Goal: Transaction & Acquisition: Purchase product/service

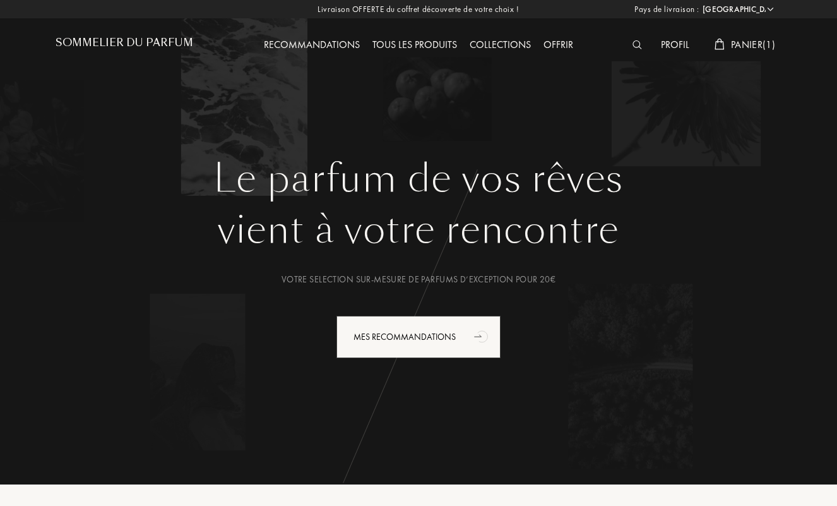
select select "FR"
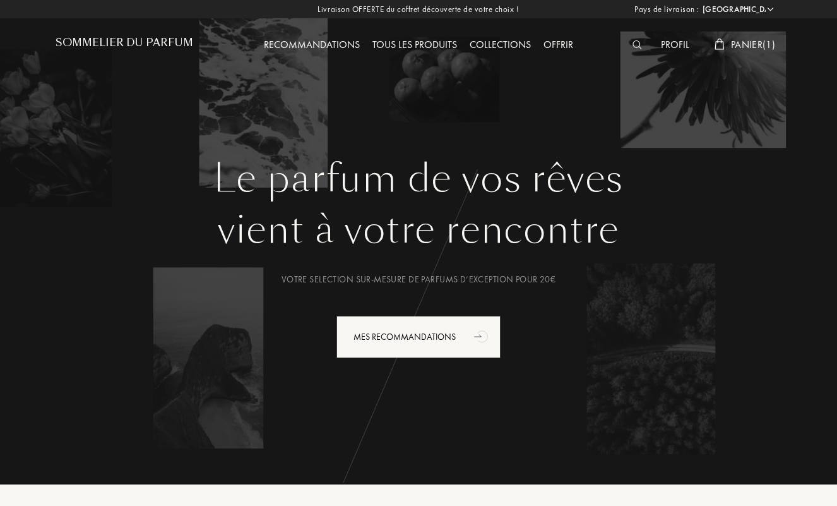
click at [752, 42] on span "Panier ( 1 )" at bounding box center [753, 44] width 44 height 13
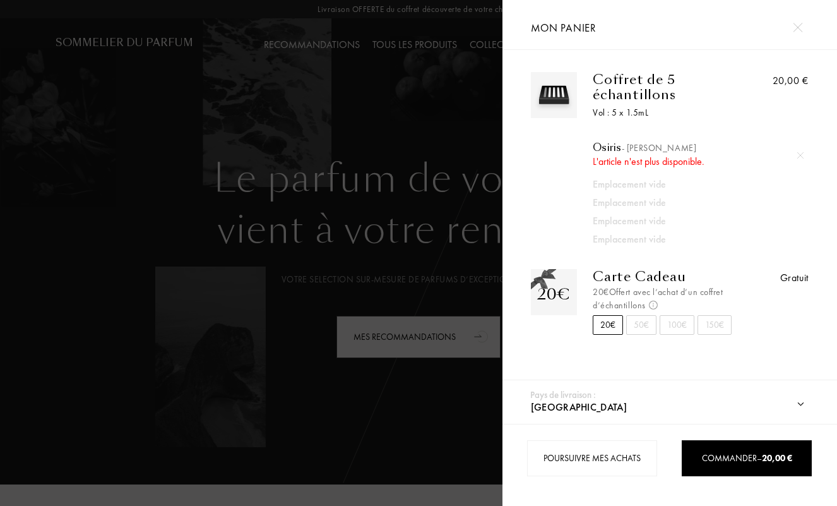
click at [798, 27] on img at bounding box center [797, 27] width 9 height 9
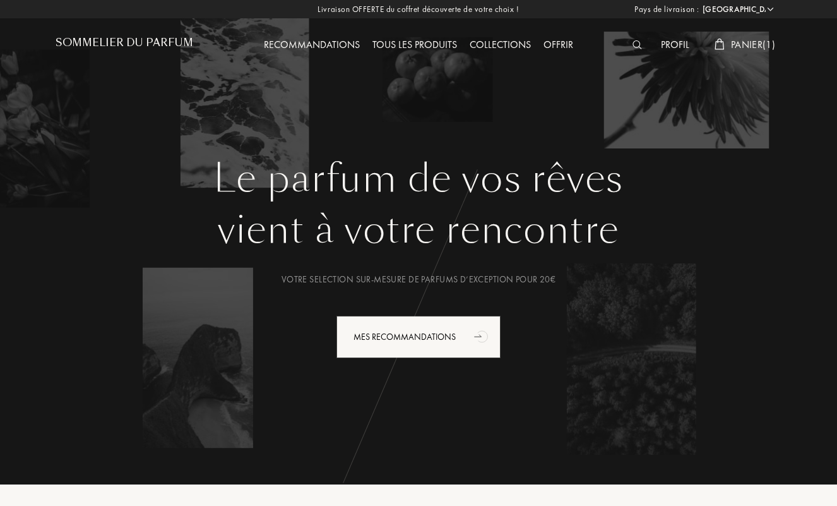
click at [410, 47] on div "Tous les produits" at bounding box center [414, 45] width 97 height 16
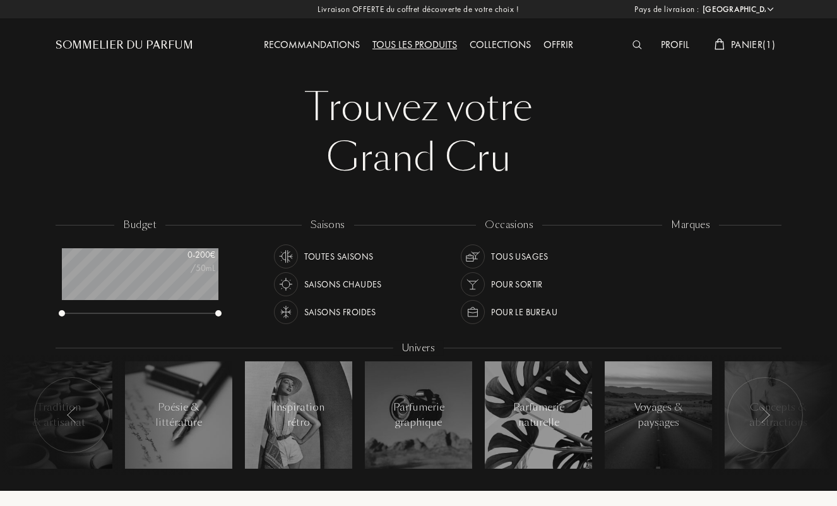
select select "FR"
click at [614, 293] on div at bounding box center [615, 292] width 11 height 11
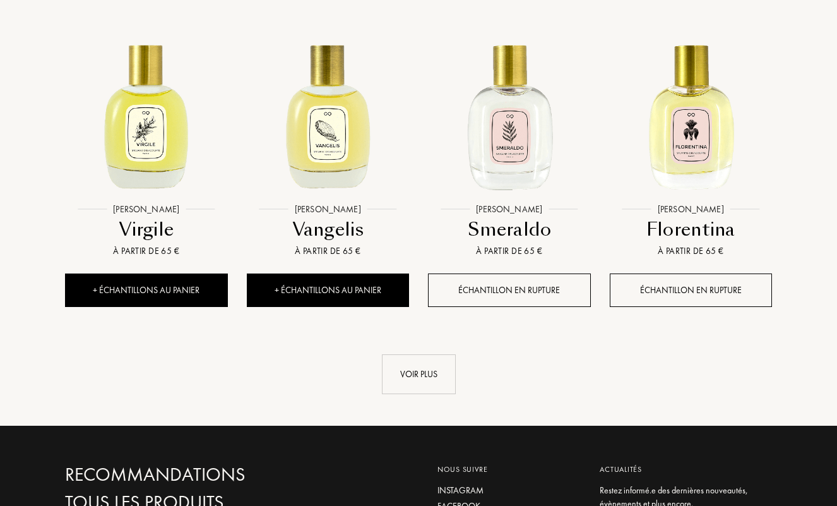
scroll to position [1227, 0]
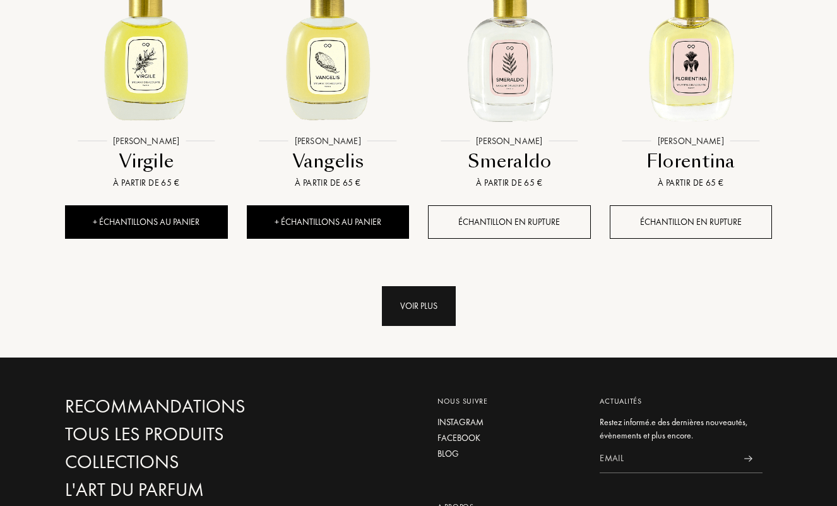
click at [439, 290] on div "Voir plus" at bounding box center [419, 306] width 74 height 40
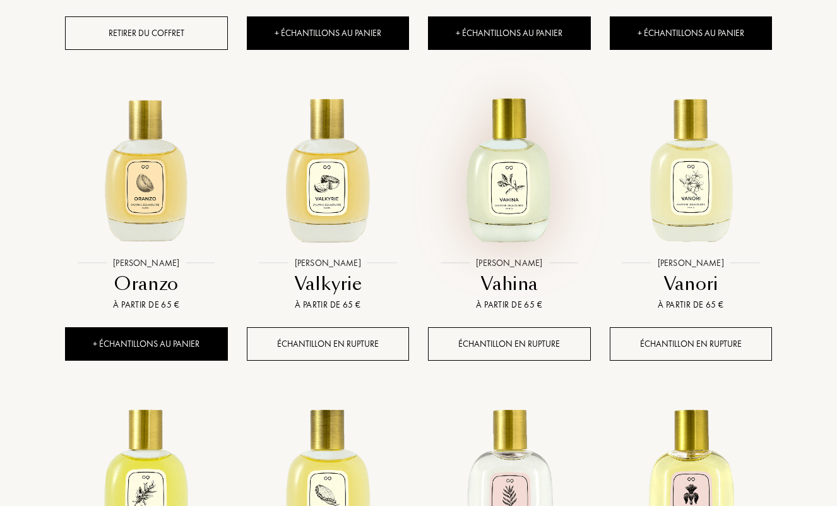
scroll to position [614, 0]
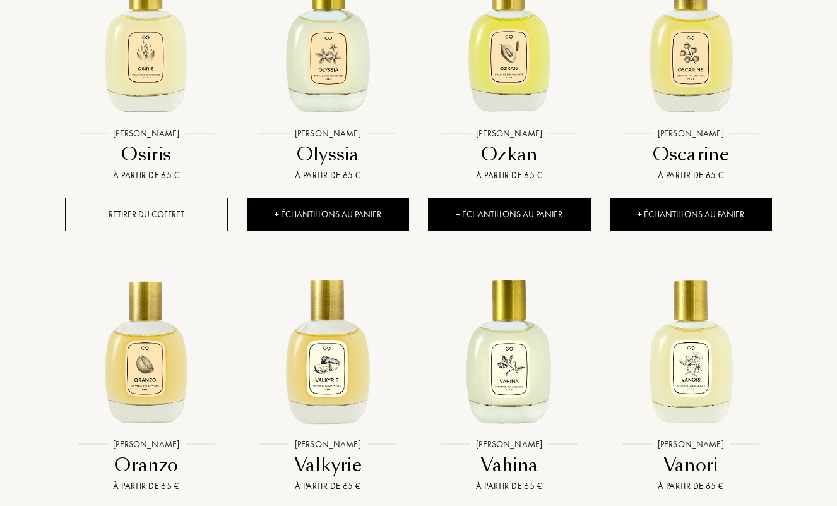
click at [171, 218] on div "Retirer du coffret" at bounding box center [146, 214] width 163 height 33
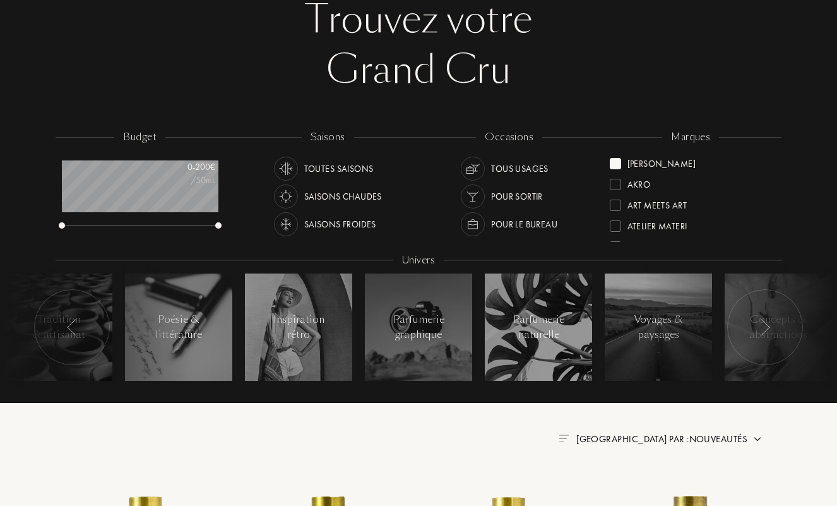
scroll to position [0, 0]
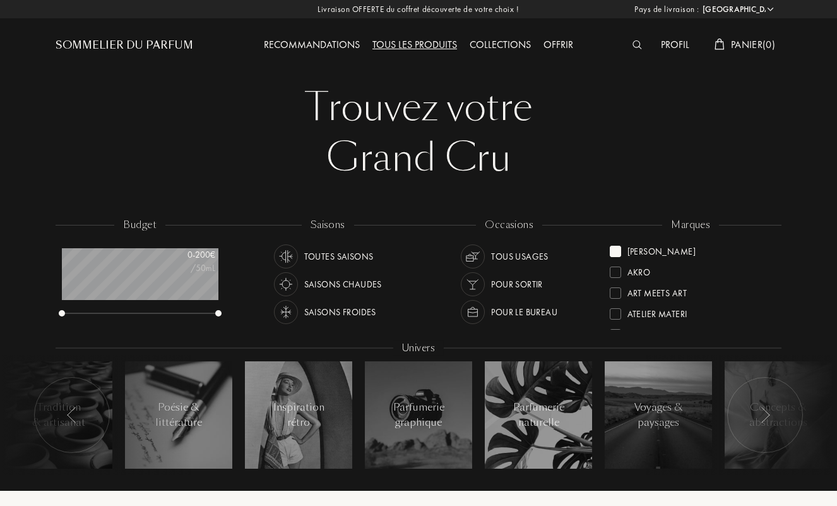
click at [615, 251] on div at bounding box center [615, 251] width 11 height 11
click at [617, 275] on div at bounding box center [615, 273] width 11 height 11
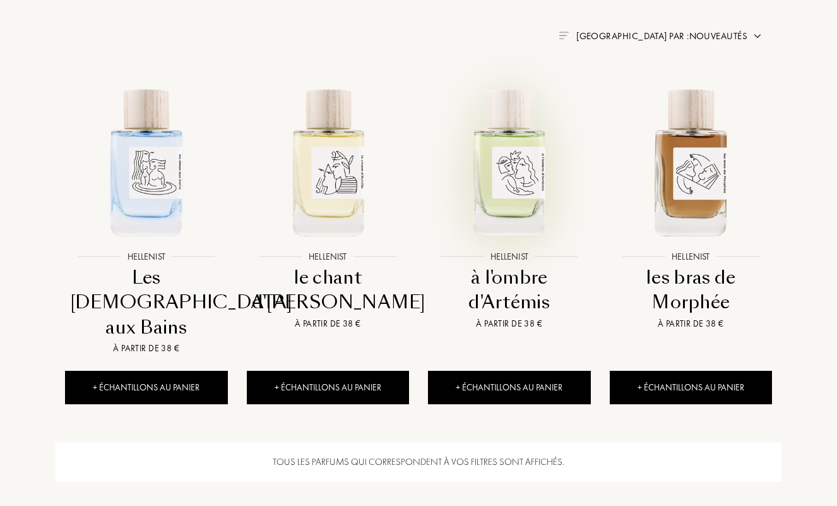
scroll to position [545, 0]
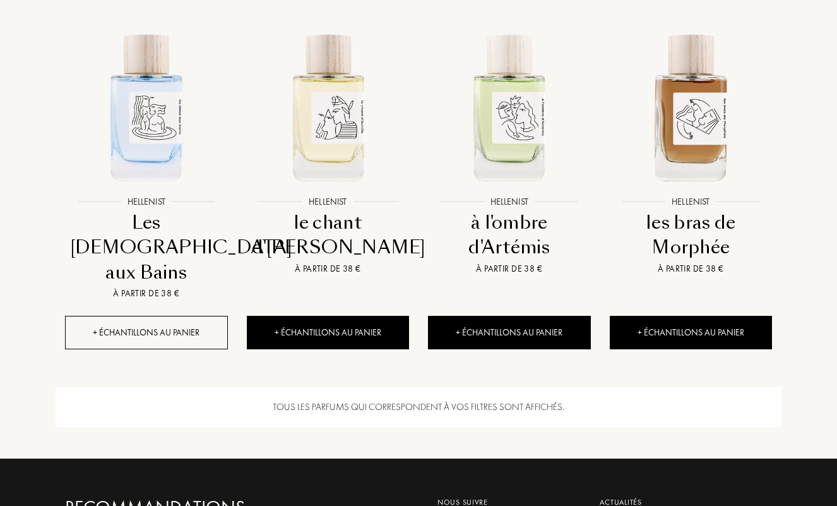
click at [179, 316] on div "+ Échantillons au panier" at bounding box center [146, 332] width 163 height 33
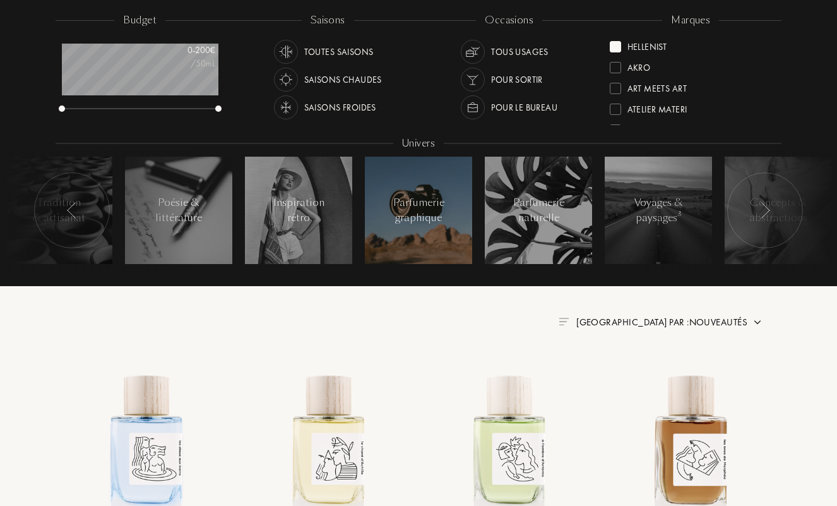
scroll to position [0, 0]
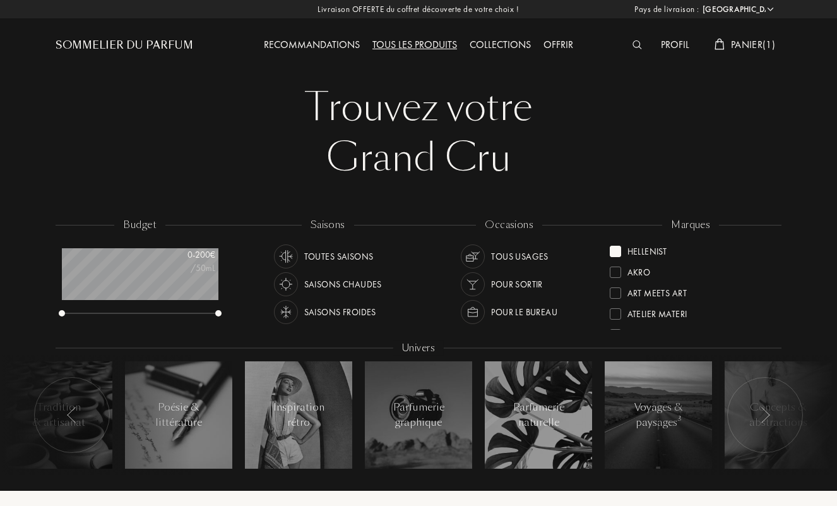
click at [771, 256] on div "marques Hellenist Akro Art Meets Art Atelier Materi Baruti Binet-Papillon Cépag…" at bounding box center [691, 275] width 182 height 114
click at [619, 246] on div "Hellenist" at bounding box center [638, 248] width 57 height 17
click at [620, 251] on div at bounding box center [615, 251] width 11 height 11
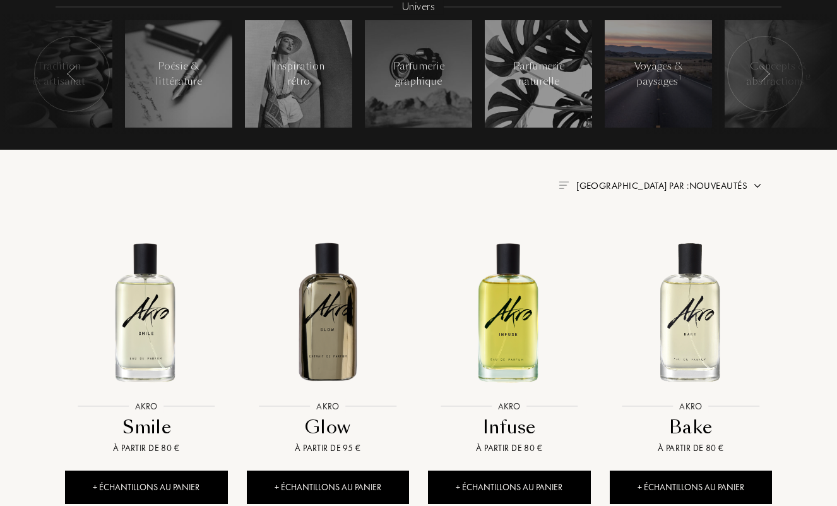
scroll to position [68, 0]
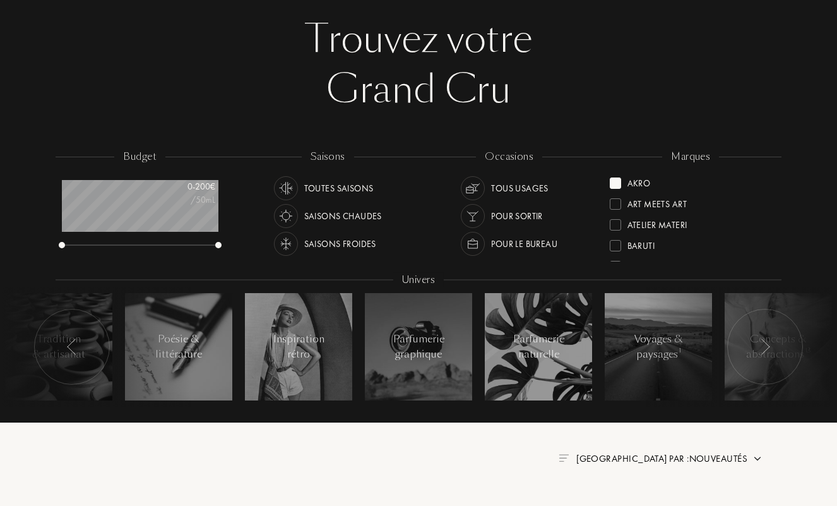
click at [615, 185] on div at bounding box center [615, 182] width 11 height 11
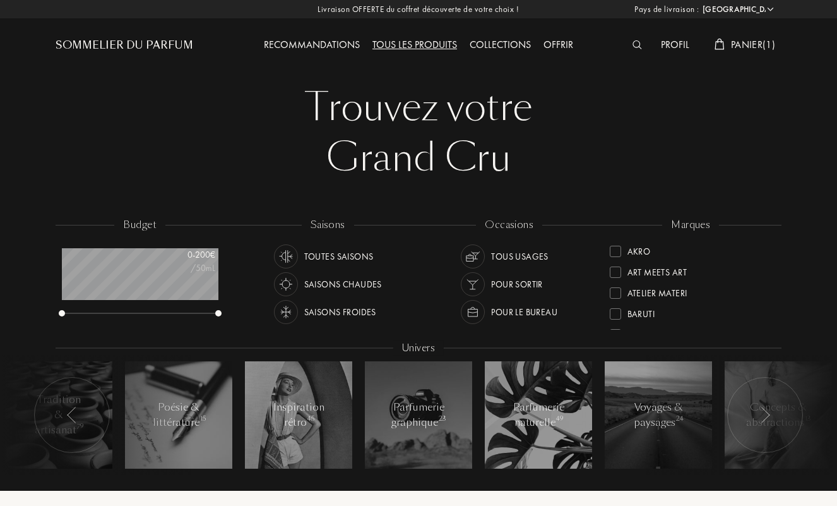
select select "FR"
